Goal: Task Accomplishment & Management: Use online tool/utility

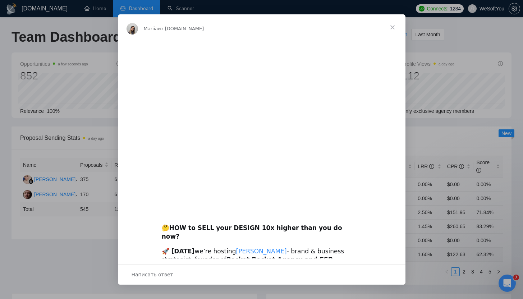
click at [394, 26] on span "Закрыть" at bounding box center [392, 27] width 26 height 26
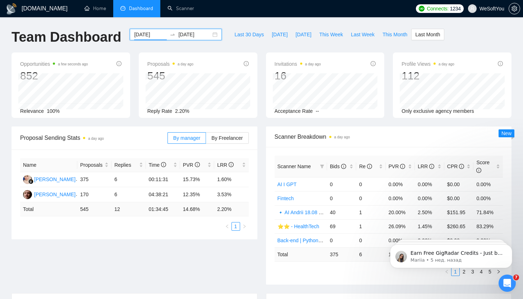
click at [143, 36] on input "2025-08-01" at bounding box center [150, 35] width 33 height 8
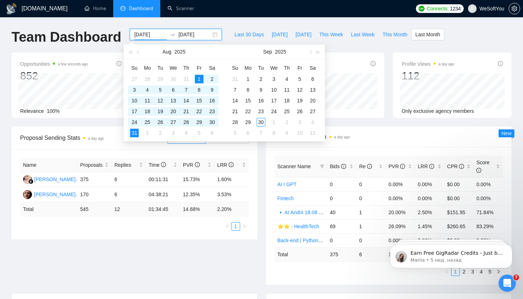
click at [295, 26] on div "GigRadar.io Home Dashboard Scanner Connects: 1234 WeSoftYou Team Dashboard 2025…" at bounding box center [261, 288] width 523 height 577
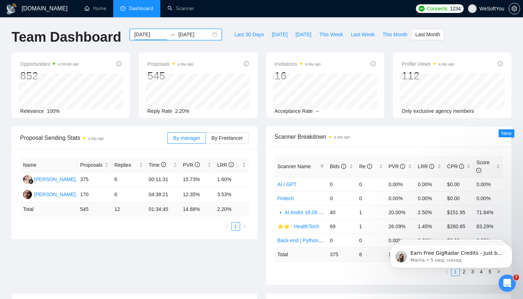
click at [150, 37] on input "2025-08-01" at bounding box center [150, 35] width 33 height 8
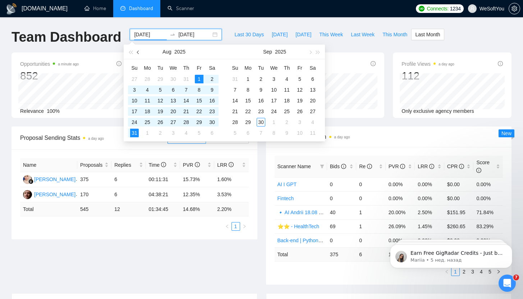
click at [138, 53] on span "button" at bounding box center [139, 52] width 4 height 4
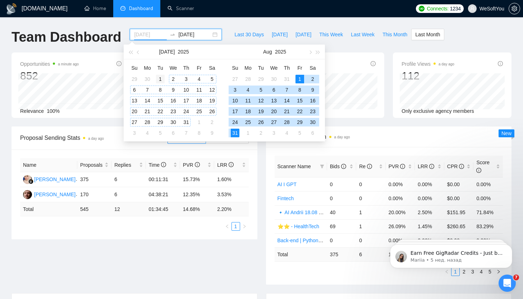
type input "2025-07-01"
click at [161, 79] on div "1" at bounding box center [160, 79] width 9 height 9
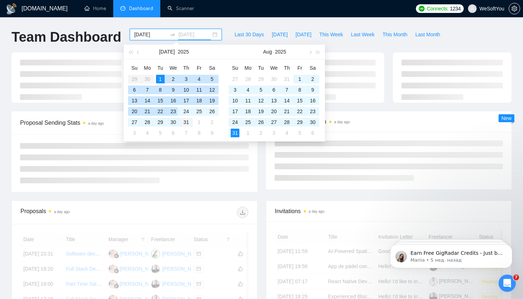
type input "2025-07-31"
click at [186, 123] on div "31" at bounding box center [186, 122] width 9 height 9
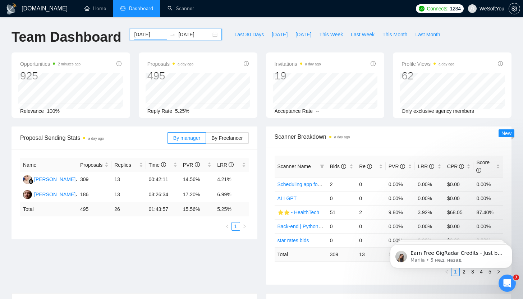
click at [153, 34] on input "2025-07-01" at bounding box center [150, 35] width 33 height 8
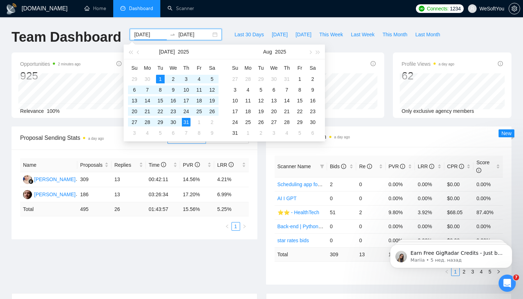
click at [226, 30] on div "Last 30 Days Today Yesterday This Week Last Week This Month Last Month" at bounding box center [337, 41] width 222 height 24
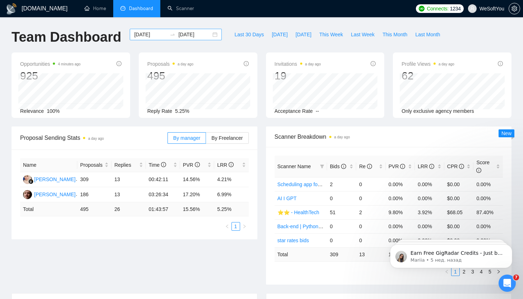
click at [154, 35] on input "2025-07-01" at bounding box center [150, 35] width 33 height 8
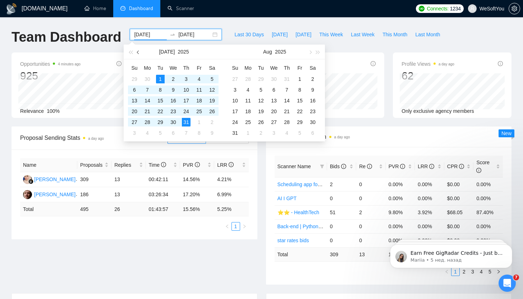
click at [139, 51] on button "button" at bounding box center [138, 52] width 8 height 14
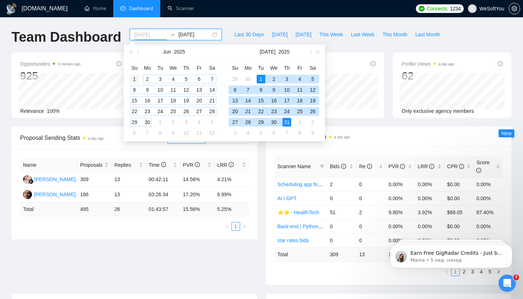
type input "2025-06-01"
click at [137, 77] on div "1" at bounding box center [134, 79] width 9 height 9
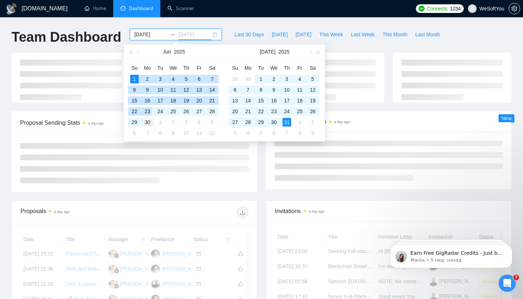
type input "2025-06-30"
click at [148, 124] on div "30" at bounding box center [147, 122] width 9 height 9
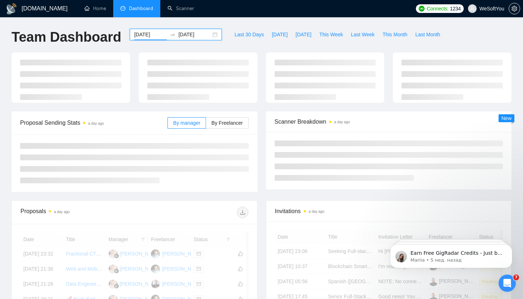
click at [146, 32] on input "2025-06-01" at bounding box center [150, 35] width 33 height 8
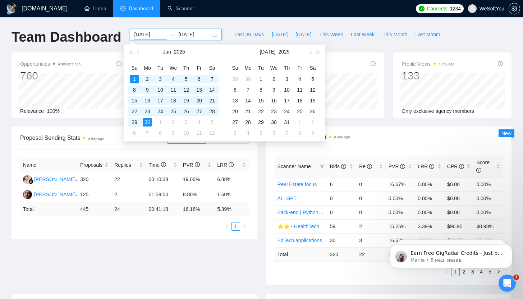
click at [110, 51] on div "Team Dashboard" at bounding box center [66, 41] width 118 height 24
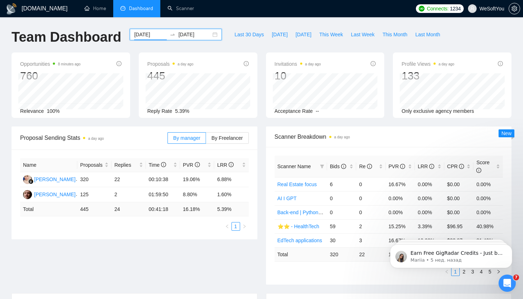
click at [160, 32] on input "2025-06-01" at bounding box center [150, 35] width 33 height 8
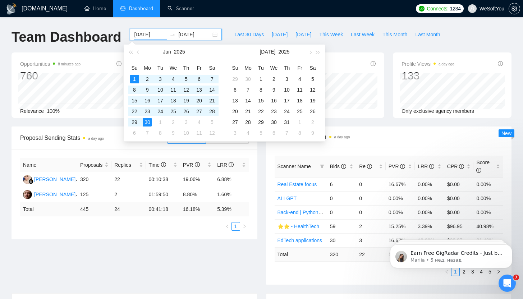
click at [157, 35] on input "2025-06-01" at bounding box center [150, 35] width 33 height 8
type input "2025-07-01"
click at [257, 78] on div "1" at bounding box center [261, 79] width 9 height 9
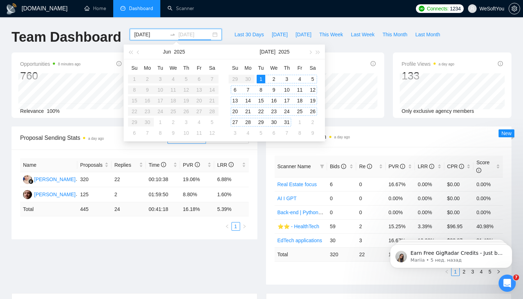
click at [284, 123] on div "31" at bounding box center [286, 122] width 9 height 9
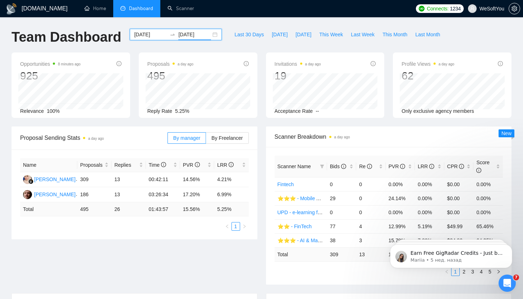
click at [152, 33] on input "2025-07-01" at bounding box center [150, 35] width 33 height 8
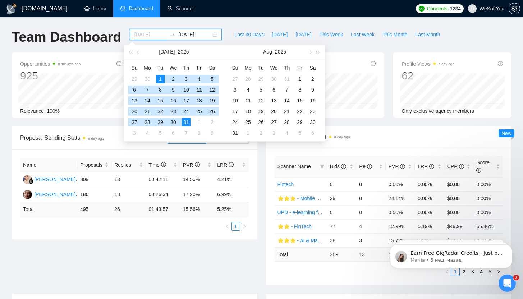
click at [159, 76] on div "1" at bounding box center [160, 79] width 9 height 9
type input "2025-07-31"
click at [188, 124] on div "31" at bounding box center [186, 122] width 9 height 9
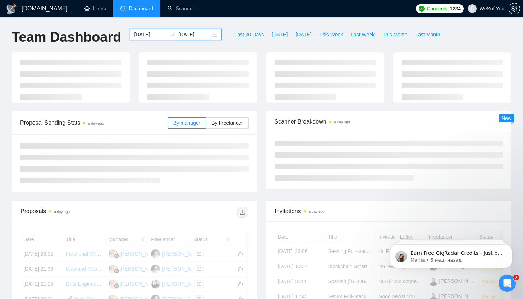
click at [151, 39] on div "2025-07-01 2025-07-31" at bounding box center [176, 34] width 92 height 11
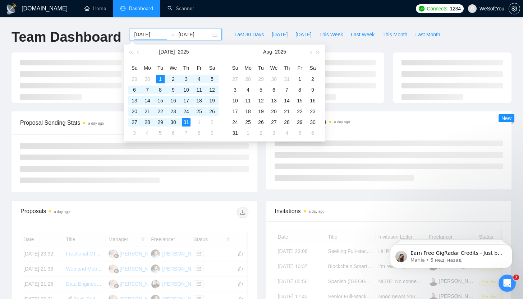
click at [152, 35] on input "2025-07-01" at bounding box center [150, 35] width 33 height 8
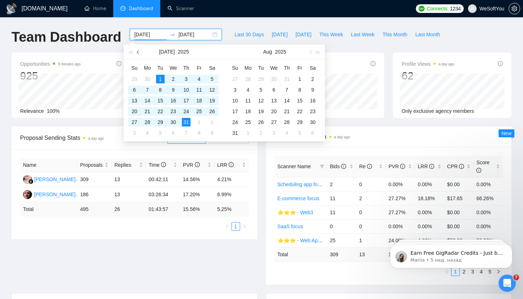
click at [137, 51] on button "button" at bounding box center [138, 52] width 8 height 14
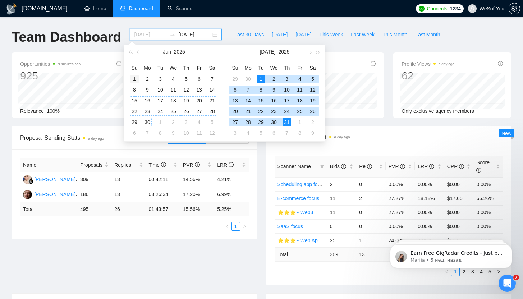
type input "2025-06-01"
click at [136, 78] on div "1" at bounding box center [134, 79] width 9 height 9
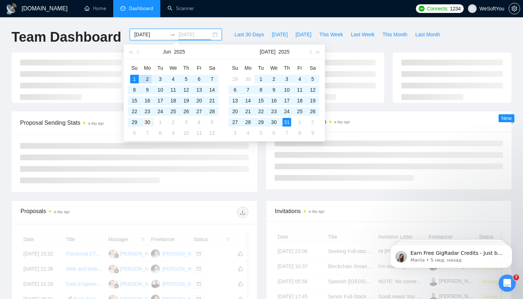
type input "2025-06-30"
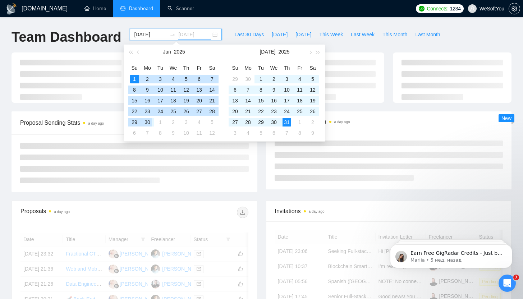
click at [147, 120] on div "30" at bounding box center [147, 122] width 9 height 9
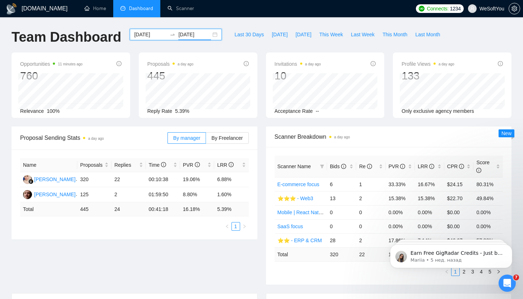
click at [140, 37] on input "2025-06-01" at bounding box center [150, 35] width 33 height 8
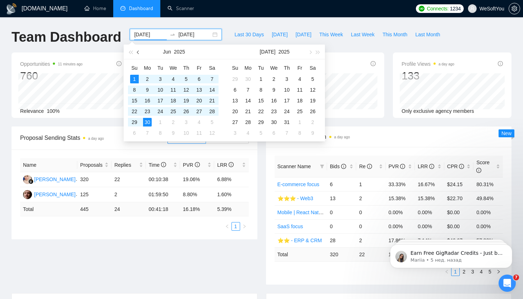
click at [139, 52] on span "button" at bounding box center [139, 52] width 4 height 4
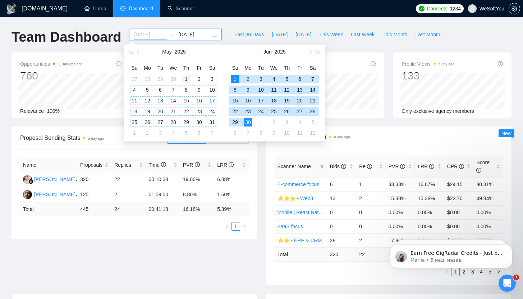
type input "2025-05-01"
click at [186, 80] on div "1" at bounding box center [186, 79] width 9 height 9
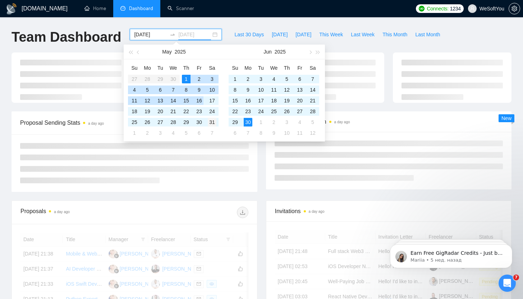
type input "2025-05-31"
click at [213, 122] on div "31" at bounding box center [212, 122] width 9 height 9
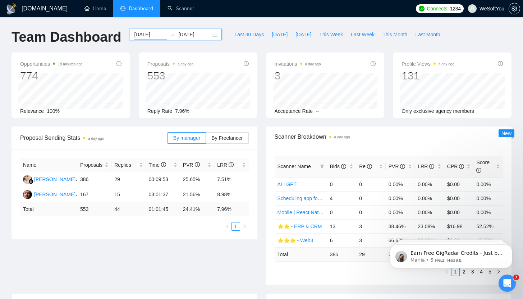
click at [153, 36] on input "2025-05-01" at bounding box center [150, 35] width 33 height 8
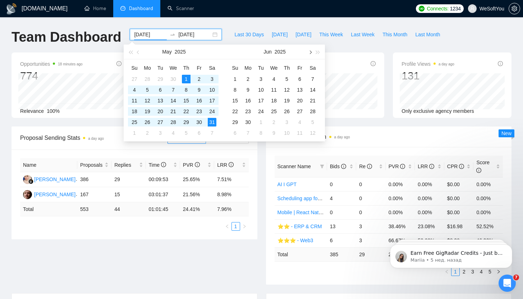
click at [311, 52] on button "button" at bounding box center [310, 52] width 8 height 14
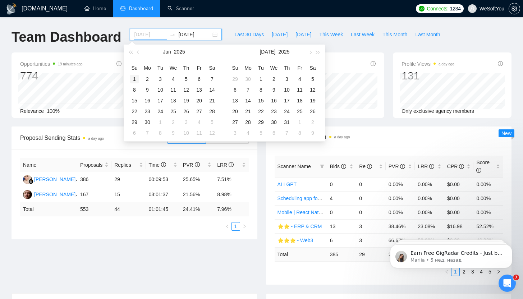
type input "2025-06-01"
click at [135, 78] on div "1" at bounding box center [134, 79] width 9 height 9
type input "2025-06-30"
click at [248, 124] on div "30" at bounding box center [248, 122] width 9 height 9
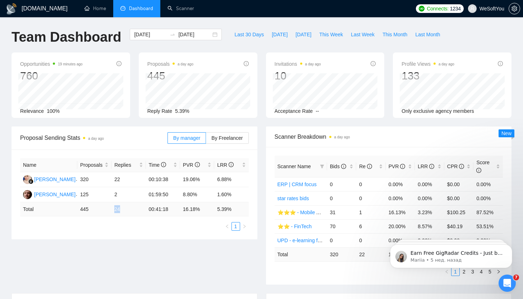
drag, startPoint x: 115, startPoint y: 208, endPoint x: 126, endPoint y: 210, distance: 11.6
click at [126, 210] on td "24" at bounding box center [128, 209] width 34 height 14
drag, startPoint x: 273, startPoint y: 72, endPoint x: 303, endPoint y: 73, distance: 29.1
click at [303, 73] on div "Invitations a day ago 10 Acceptance Rate --" at bounding box center [325, 84] width 119 height 65
drag, startPoint x: 114, startPoint y: 211, endPoint x: 126, endPoint y: 211, distance: 12.6
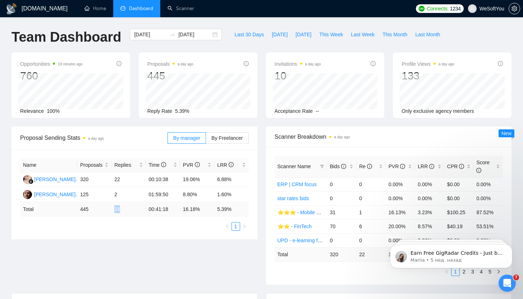
click at [126, 211] on td "24" at bounding box center [128, 209] width 34 height 14
drag, startPoint x: 277, startPoint y: 71, endPoint x: 282, endPoint y: 71, distance: 5.4
click at [282, 71] on div "10" at bounding box center [297, 76] width 46 height 14
click at [262, 103] on div "Invitations a day ago 10 2025-06-01 2025-06-01 0 Acceptance Rate --" at bounding box center [325, 84] width 127 height 65
click at [152, 36] on input "2025-06-01" at bounding box center [150, 35] width 33 height 8
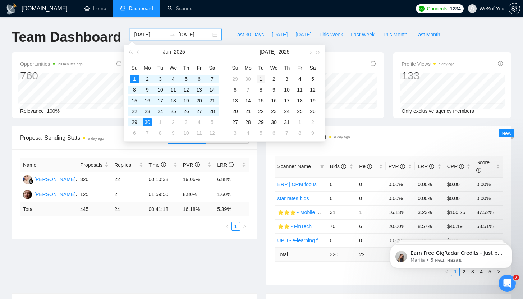
type input "2025-07-01"
click at [257, 77] on div "1" at bounding box center [261, 79] width 9 height 9
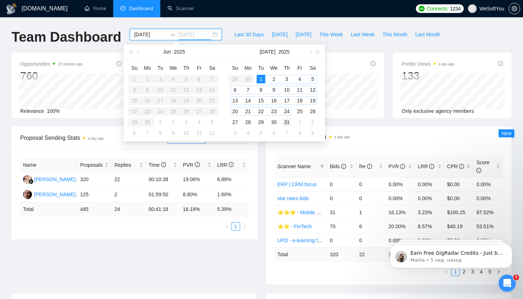
type input "2025-07-31"
click at [288, 120] on div "31" at bounding box center [286, 122] width 9 height 9
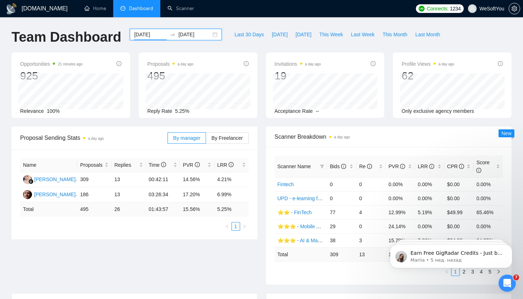
click at [137, 34] on input "2025-07-01" at bounding box center [150, 35] width 33 height 8
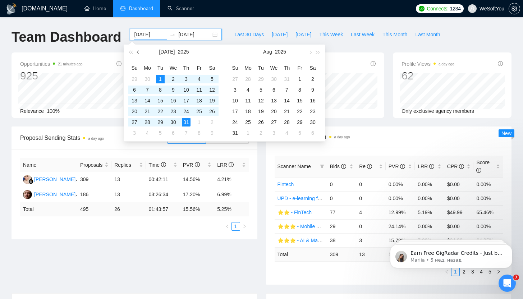
click at [136, 53] on button "button" at bounding box center [138, 52] width 8 height 14
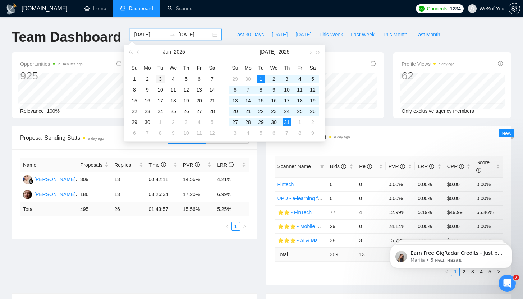
type input "2025-06-03"
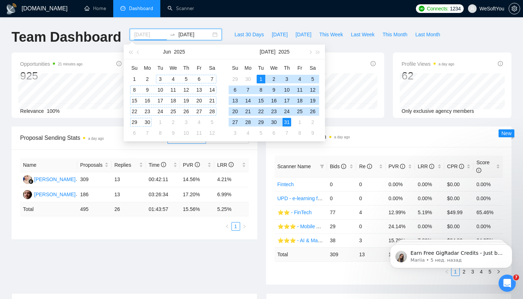
click at [161, 77] on div "3" at bounding box center [160, 79] width 9 height 9
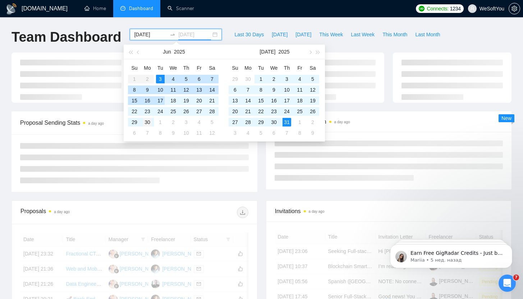
type input "2025-06-30"
click at [150, 121] on div "30" at bounding box center [147, 122] width 9 height 9
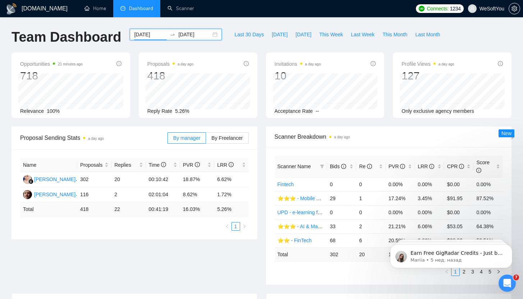
click at [151, 35] on input "2025-06-03" at bounding box center [150, 35] width 33 height 8
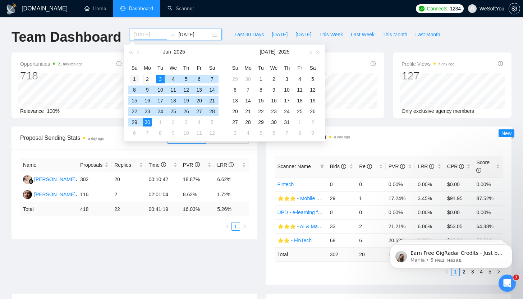
type input "2025-06-01"
click at [137, 78] on div "1" at bounding box center [134, 79] width 9 height 9
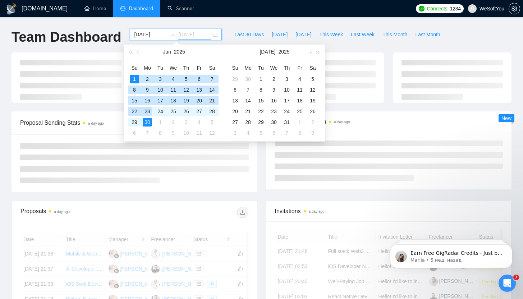
type input "2025-06-30"
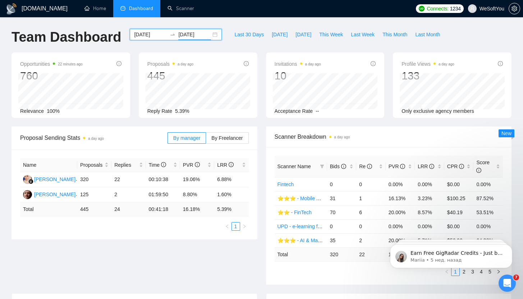
click at [118, 117] on div "Opportunities 22 minutes ago 760 Relevance 100%" at bounding box center [70, 84] width 119 height 65
click at [172, 11] on link "Scanner" at bounding box center [180, 8] width 27 height 6
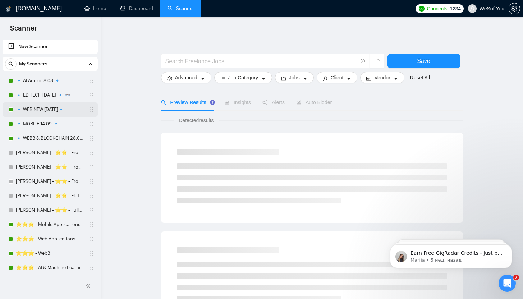
click at [46, 115] on link "🔹 WEB NEW [DATE]🔹" at bounding box center [50, 109] width 68 height 14
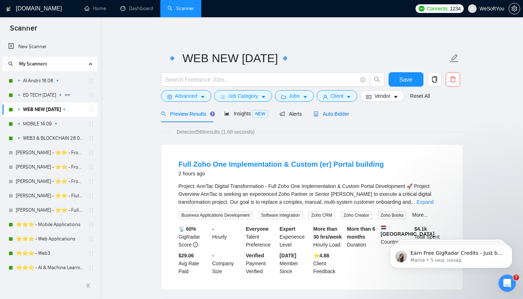
click at [333, 112] on span "Auto Bidder" at bounding box center [331, 114] width 36 height 6
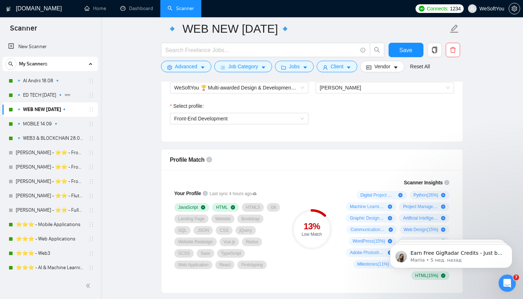
scroll to position [396, 0]
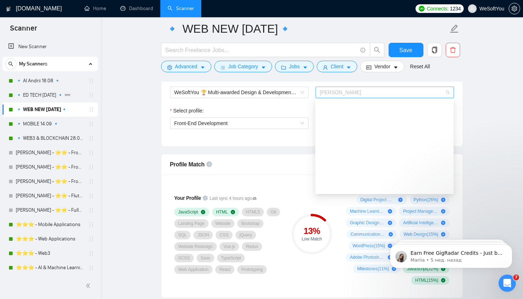
click at [390, 96] on span "[PERSON_NAME]" at bounding box center [385, 92] width 130 height 11
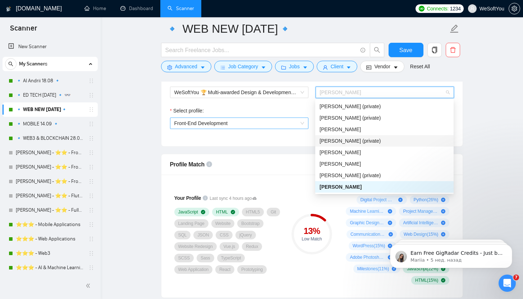
click at [281, 125] on span "Front-End Development" at bounding box center [239, 123] width 130 height 11
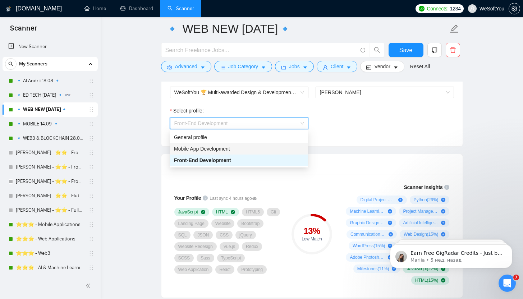
click at [250, 149] on div "Mobile App Development" at bounding box center [239, 149] width 130 height 8
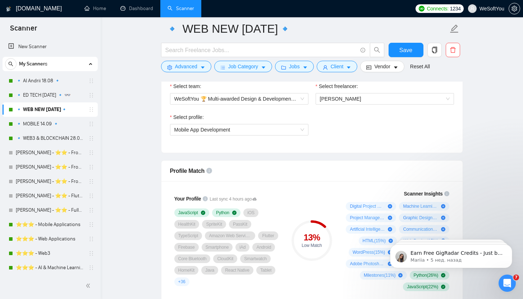
scroll to position [382, 0]
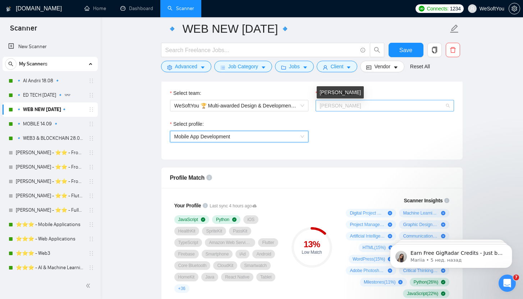
click at [348, 106] on span "[PERSON_NAME]" at bounding box center [340, 106] width 41 height 6
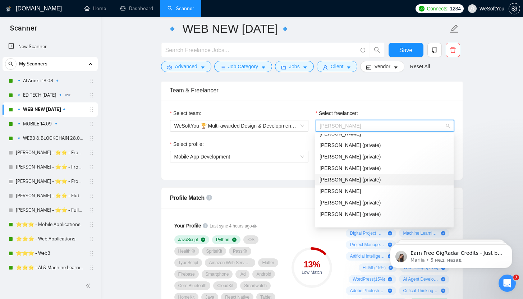
scroll to position [0, 0]
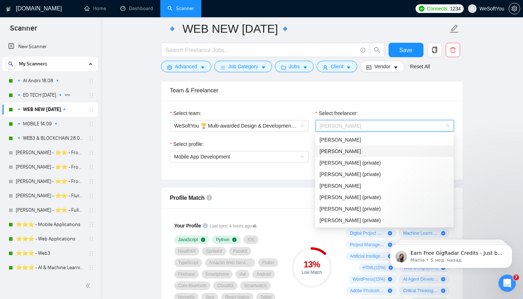
click at [369, 148] on div "Andrii Kovalchuk" at bounding box center [384, 151] width 130 height 8
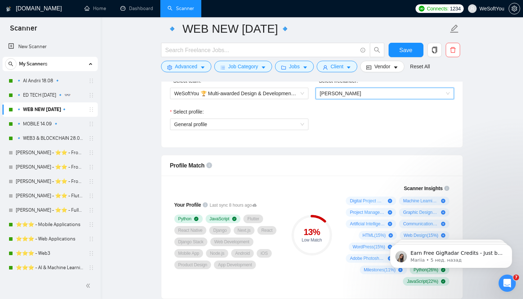
scroll to position [391, 0]
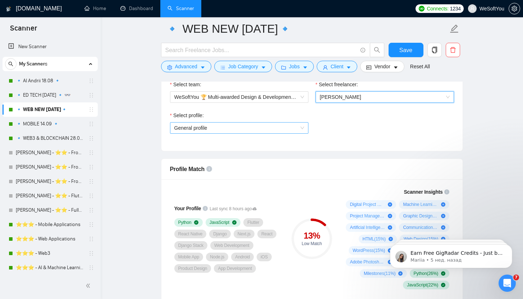
click at [242, 129] on span "General profile" at bounding box center [239, 128] width 130 height 11
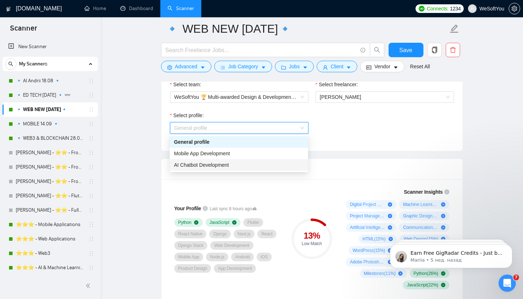
click at [232, 164] on div "AI Chatbot Development" at bounding box center [239, 165] width 130 height 8
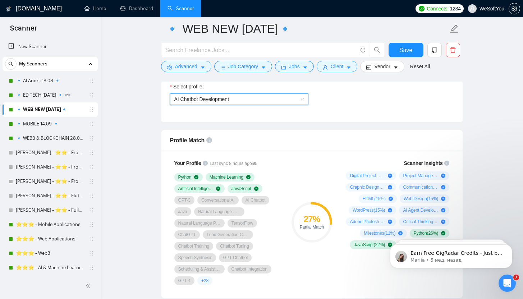
scroll to position [405, 0]
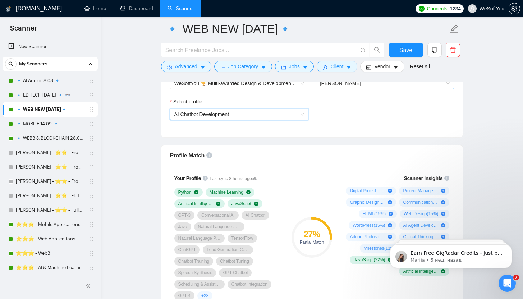
click at [364, 85] on span "Andrii Kovalchuk" at bounding box center [385, 83] width 130 height 11
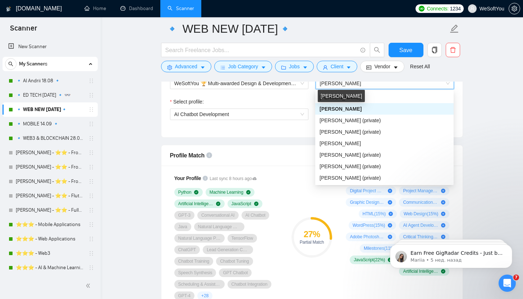
click at [356, 98] on div "Andrii Kovalchuk" at bounding box center [341, 96] width 47 height 12
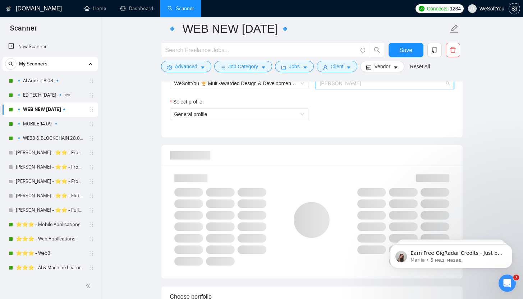
click at [379, 83] on span "Andrii Kovalchuk" at bounding box center [385, 83] width 130 height 11
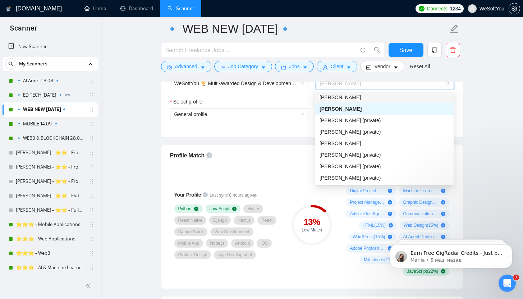
click at [375, 98] on div "Georgy Kozhushko" at bounding box center [384, 97] width 130 height 8
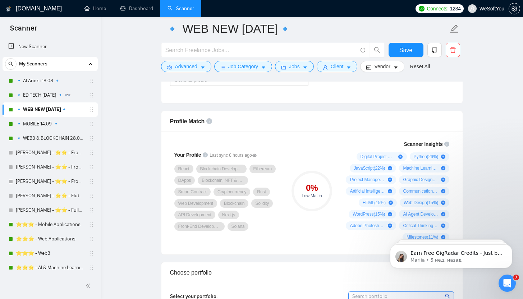
scroll to position [444, 0]
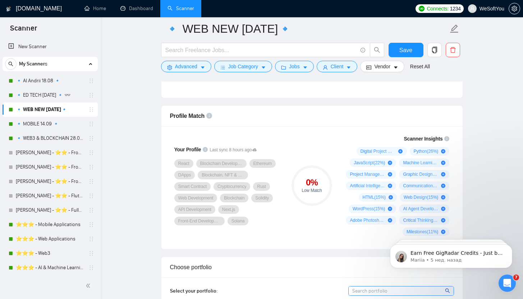
drag, startPoint x: 347, startPoint y: 148, endPoint x: 379, endPoint y: 231, distance: 88.1
click at [379, 231] on div "Digital Project Management ( 26 %) Python ( 26 %) JavaScript ( 22 %) Machine Le…" at bounding box center [396, 191] width 106 height 89
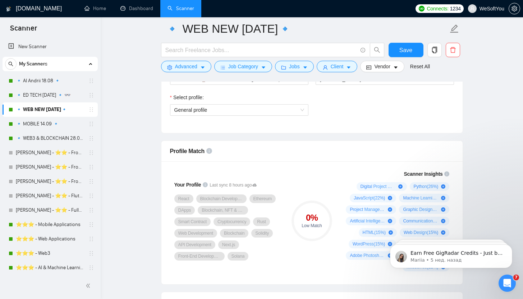
scroll to position [348, 0]
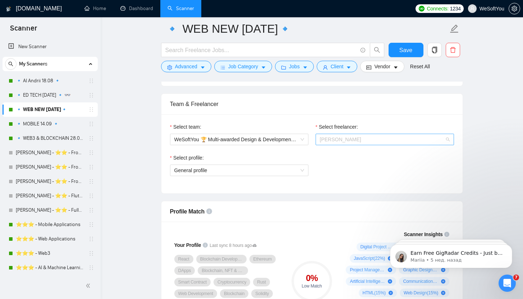
click at [352, 136] on span "Georgy Kozhushko" at bounding box center [385, 139] width 130 height 11
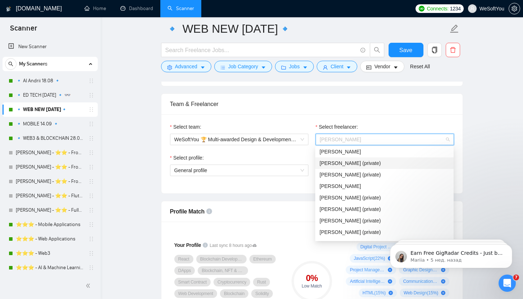
scroll to position [14, 0]
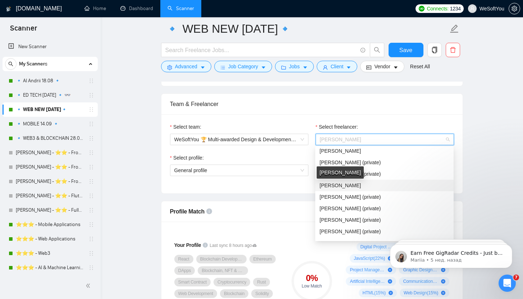
click at [352, 184] on span "Bohdan Didchenko" at bounding box center [339, 186] width 41 height 6
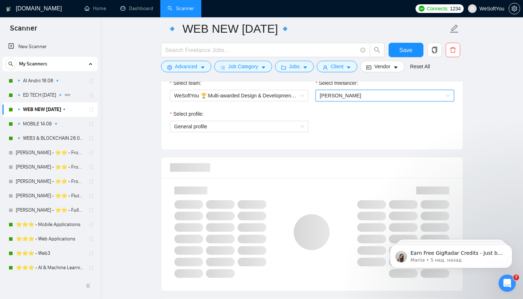
scroll to position [406, 0]
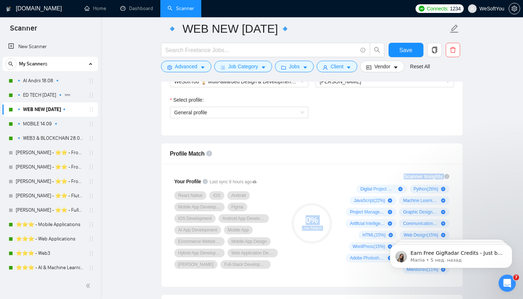
drag, startPoint x: 346, startPoint y: 188, endPoint x: 320, endPoint y: 170, distance: 31.8
click at [320, 170] on div "Your Profile Last sync 8 hours ago React Native iOS Android Mobile App Developm…" at bounding box center [312, 223] width 290 height 110
click at [333, 170] on div "0 % Low Match" at bounding box center [311, 223] width 48 height 110
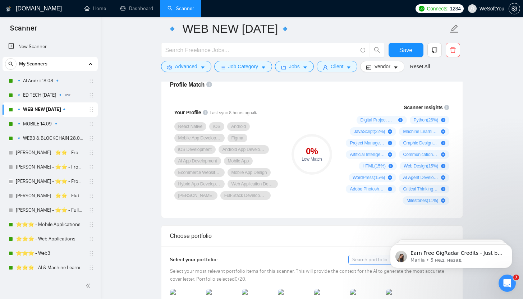
scroll to position [490, 0]
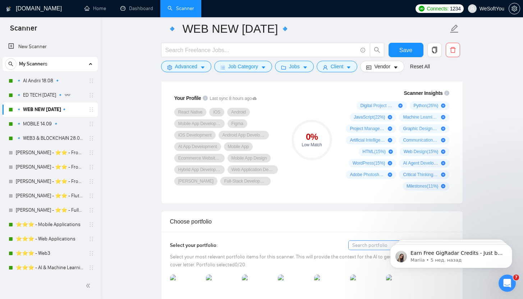
click at [313, 102] on div "0 % Low Match" at bounding box center [311, 140] width 48 height 110
click at [65, 119] on link "🔹 MOBILE 14.09 🔹" at bounding box center [50, 124] width 68 height 14
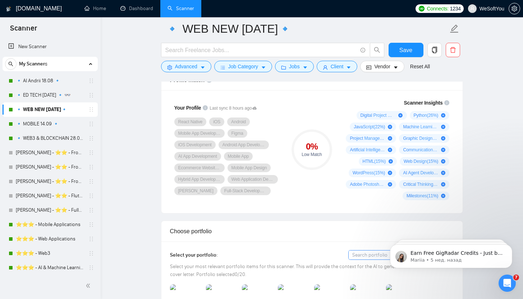
scroll to position [479, 0]
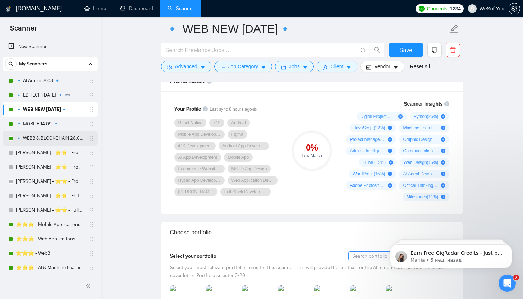
click at [52, 139] on link "🔹 WEB3 & BLOCKCHAIN 28.09 🔹" at bounding box center [50, 138] width 68 height 14
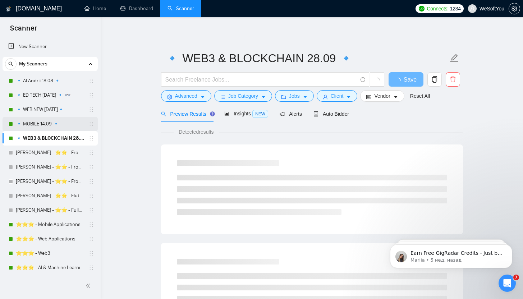
click at [49, 120] on link "🔹 MOBILE 14.09 🔹" at bounding box center [50, 124] width 68 height 14
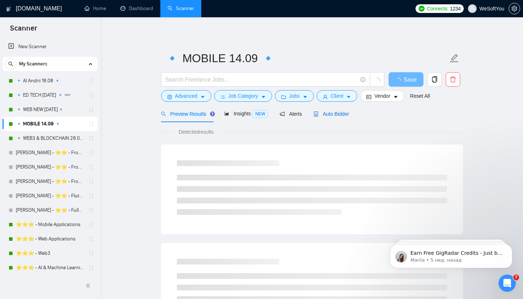
click at [348, 112] on span "Auto Bidder" at bounding box center [331, 114] width 36 height 6
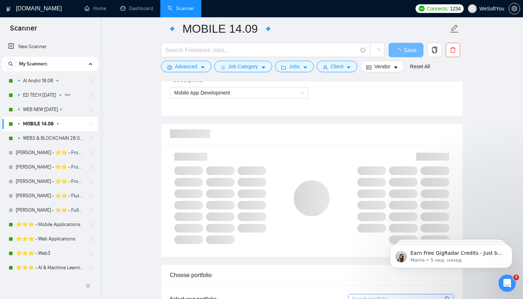
scroll to position [430, 0]
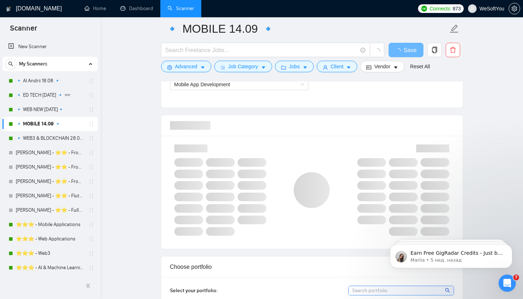
scroll to position [434, 0]
